Goal: Task Accomplishment & Management: Manage account settings

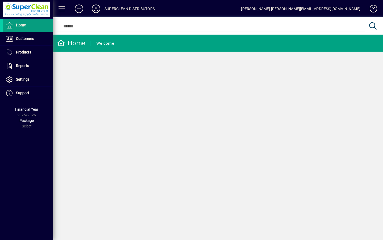
click at [27, 40] on span "Customers" at bounding box center [25, 38] width 18 height 4
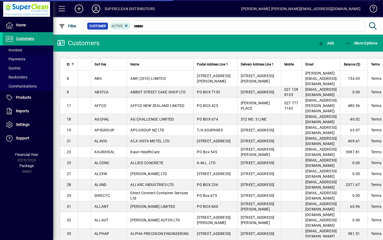
click at [15, 49] on span "Invoices" at bounding box center [13, 50] width 17 height 4
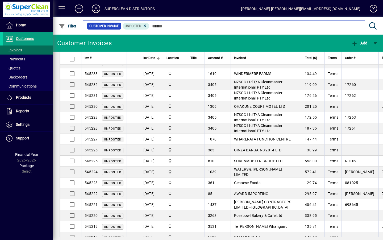
scroll to position [244, 0]
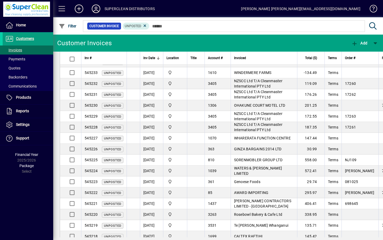
click at [278, 107] on span "OHAKUNE COURT MOTEL LTD" at bounding box center [259, 105] width 51 height 4
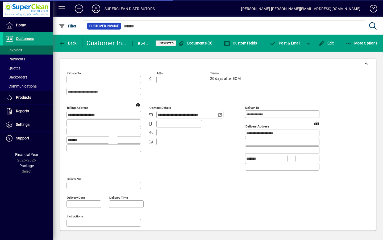
type input "**********"
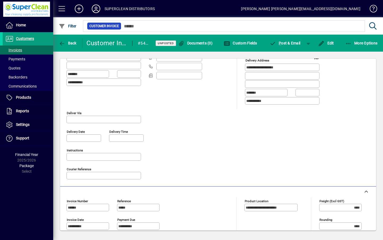
scroll to position [65, 0]
click at [70, 45] on span "Back" at bounding box center [68, 43] width 18 height 4
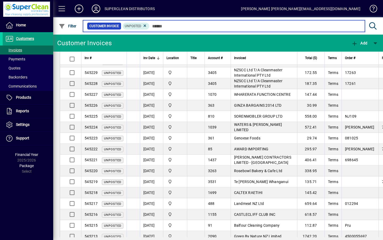
scroll to position [287, 0]
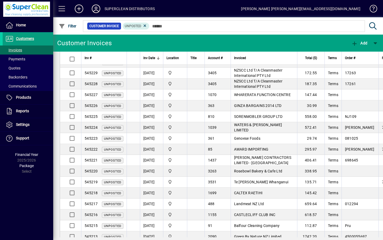
click at [263, 128] on span "WATERS & [PERSON_NAME] LIMITED" at bounding box center [258, 128] width 48 height 10
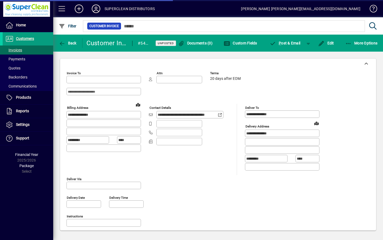
type input "**********"
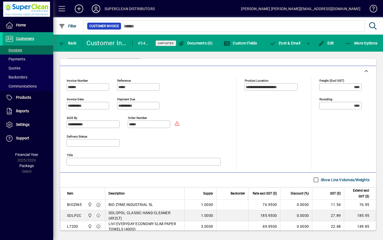
scroll to position [228, 0]
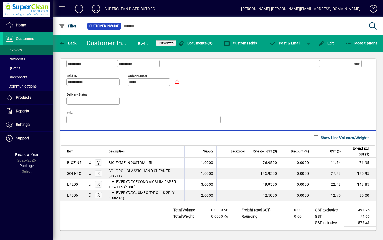
click at [70, 43] on span "Back" at bounding box center [68, 43] width 18 height 4
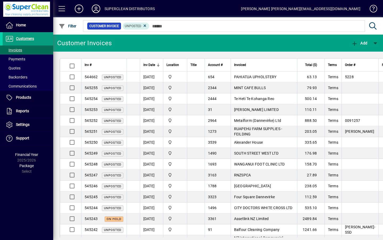
click at [267, 102] on td "Te Heti Te Kohanga Reo" at bounding box center [263, 98] width 66 height 11
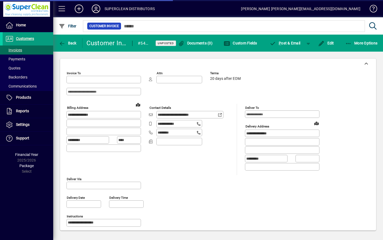
type input "**********"
click at [73, 42] on span "Back" at bounding box center [68, 43] width 18 height 4
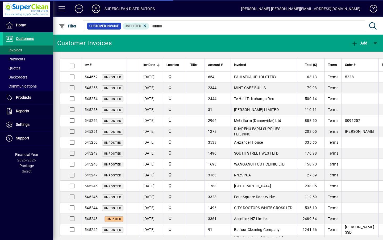
click at [97, 7] on icon at bounding box center [96, 9] width 11 height 9
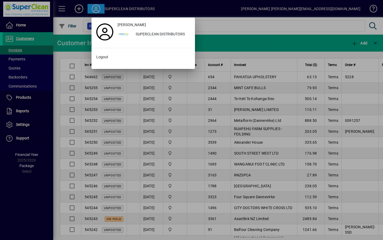
click at [105, 56] on span "Logout" at bounding box center [102, 57] width 12 height 6
